Goal: Transaction & Acquisition: Purchase product/service

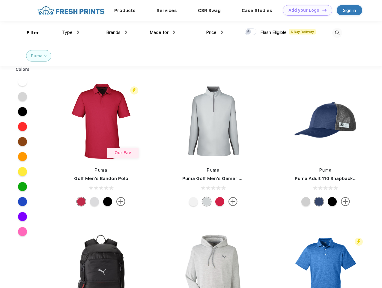
scroll to position [0, 0]
click at [305, 10] on link "Add your Logo Design Tool" at bounding box center [307, 10] width 49 height 10
click at [0, 0] on div "Design Tool" at bounding box center [0, 0] width 0 height 0
click at [322, 10] on link "Add your Logo Design Tool" at bounding box center [307, 10] width 49 height 10
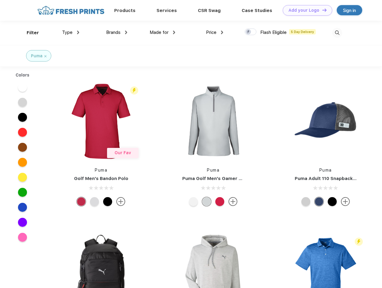
click at [29, 33] on div "Filter" at bounding box center [33, 32] width 12 height 7
click at [71, 32] on span "Type" at bounding box center [67, 32] width 10 height 5
click at [117, 32] on span "Brands" at bounding box center [113, 32] width 14 height 5
click at [162, 32] on span "Made for" at bounding box center [159, 32] width 19 height 5
click at [215, 32] on span "Price" at bounding box center [211, 32] width 10 height 5
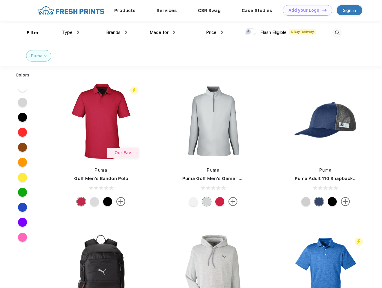
click at [251, 32] on div at bounding box center [251, 31] width 12 height 7
click at [249, 32] on input "checkbox" at bounding box center [247, 30] width 4 height 4
click at [337, 33] on img at bounding box center [337, 33] width 10 height 10
